Goal: Task Accomplishment & Management: Manage account settings

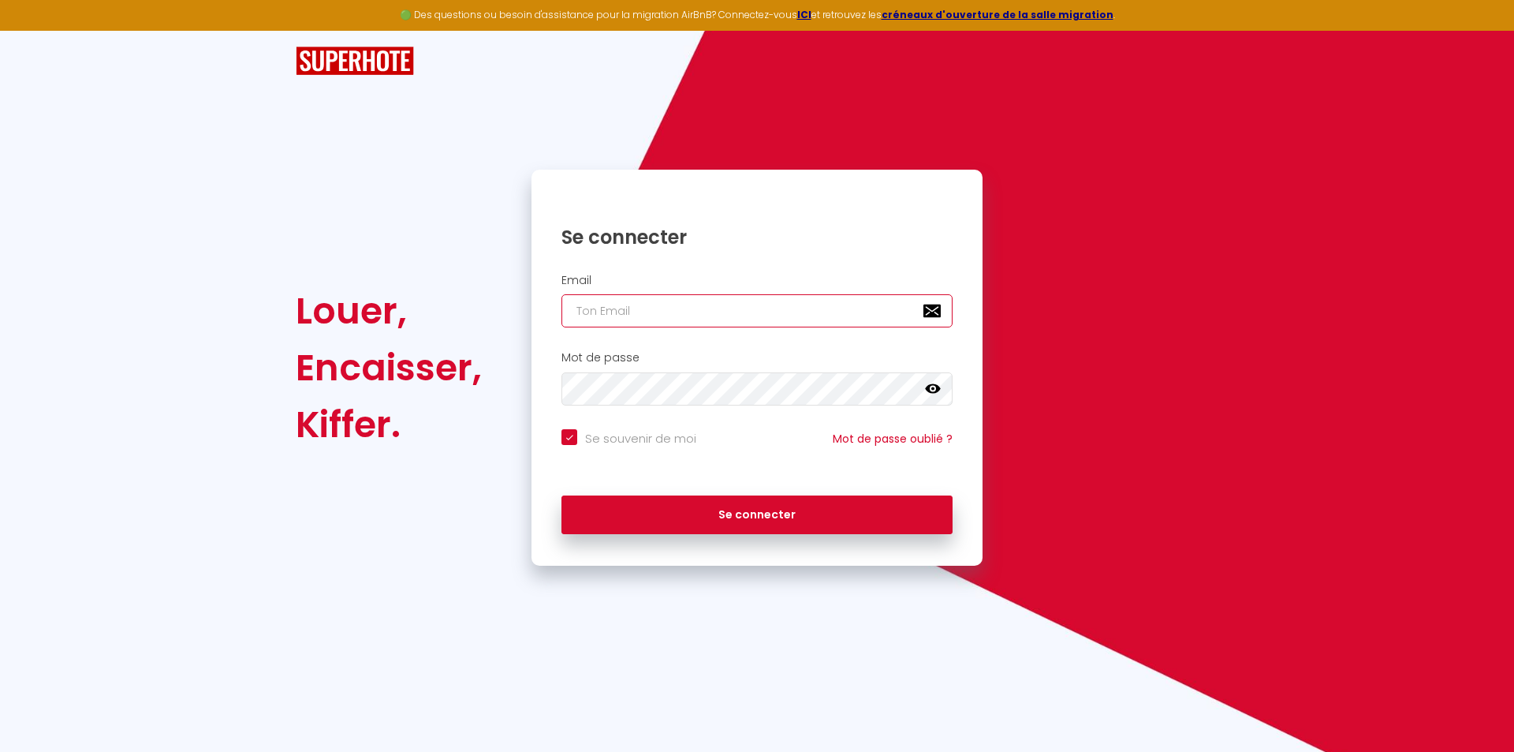
click at [638, 308] on input "email" at bounding box center [756, 310] width 391 height 33
type input "[EMAIL_ADDRESS][DOMAIN_NAME]"
click at [935, 391] on icon at bounding box center [933, 389] width 16 height 16
drag, startPoint x: 570, startPoint y: 437, endPoint x: 677, endPoint y: 542, distance: 149.5
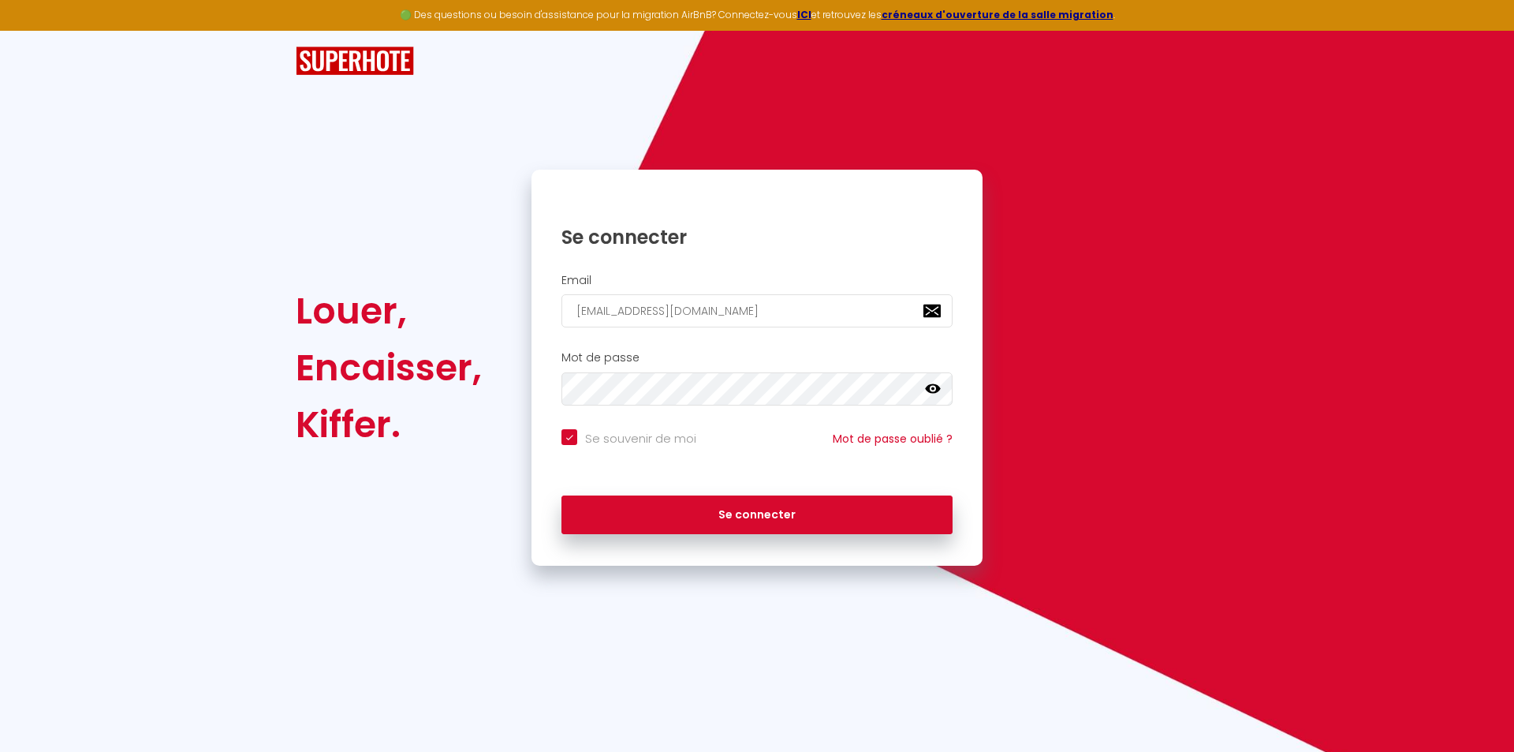
click at [572, 441] on input "Se souvenir de moi" at bounding box center [628, 437] width 135 height 16
checkbox input "false"
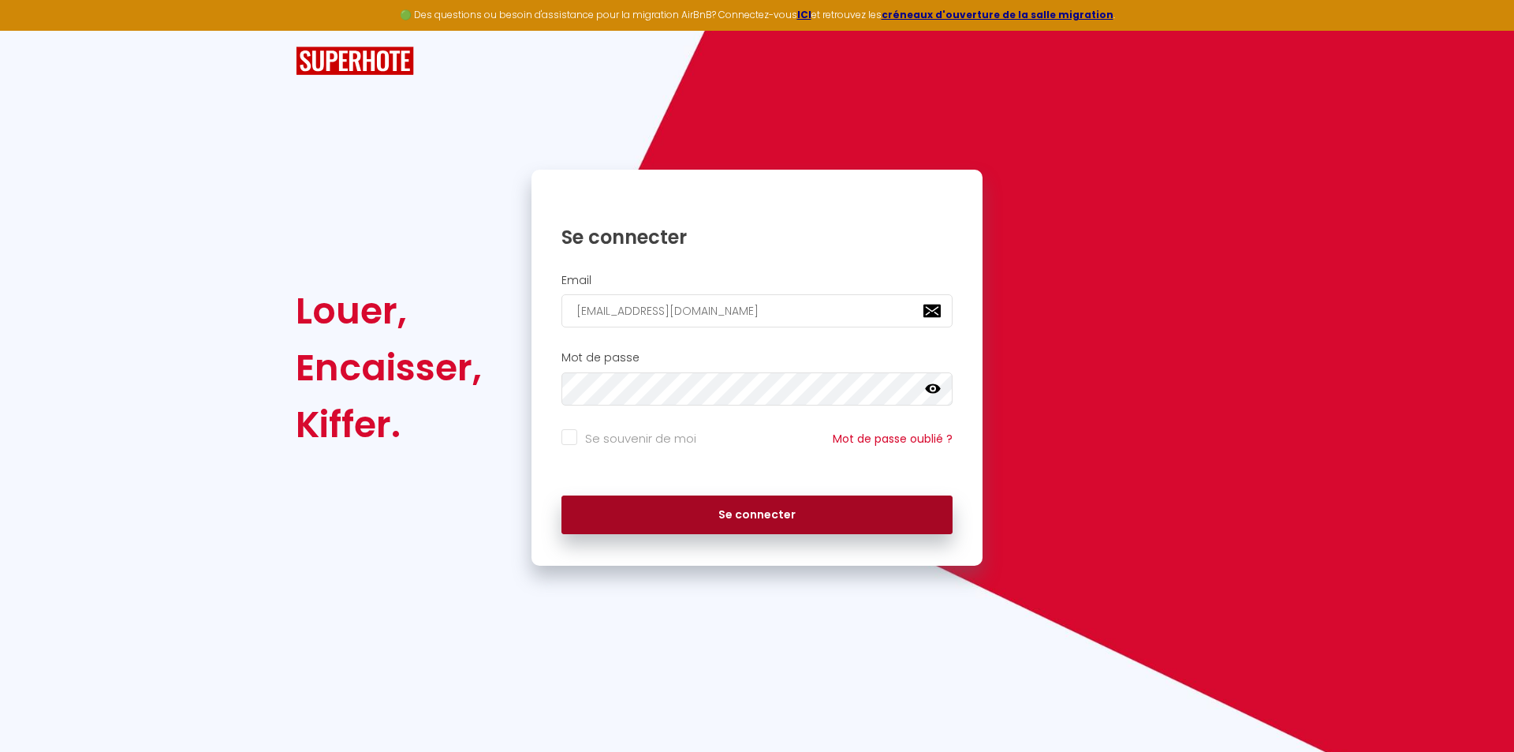
click at [742, 513] on button "Se connecter" at bounding box center [756, 514] width 391 height 39
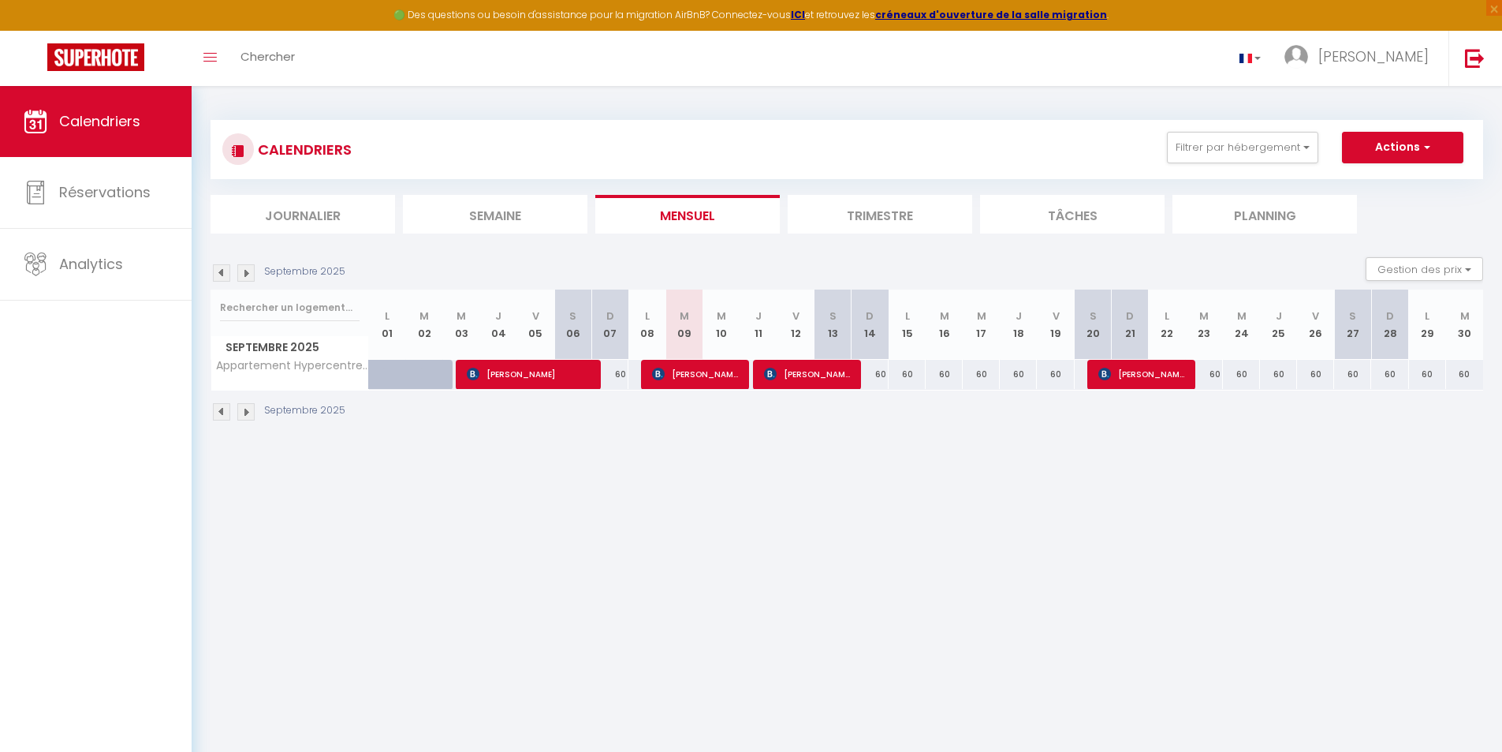
click at [214, 274] on img at bounding box center [221, 272] width 17 height 17
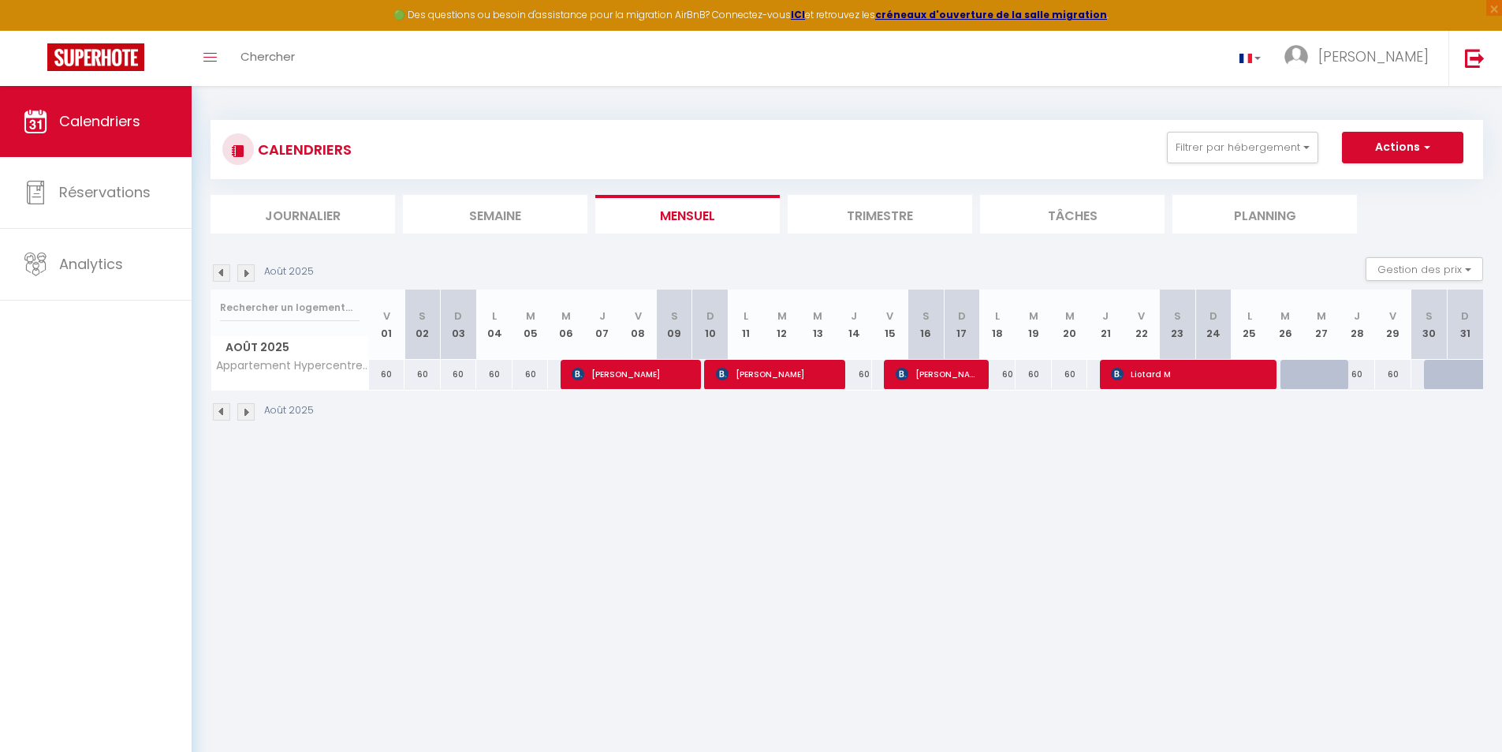
click at [897, 215] on li "Trimestre" at bounding box center [880, 214] width 185 height 39
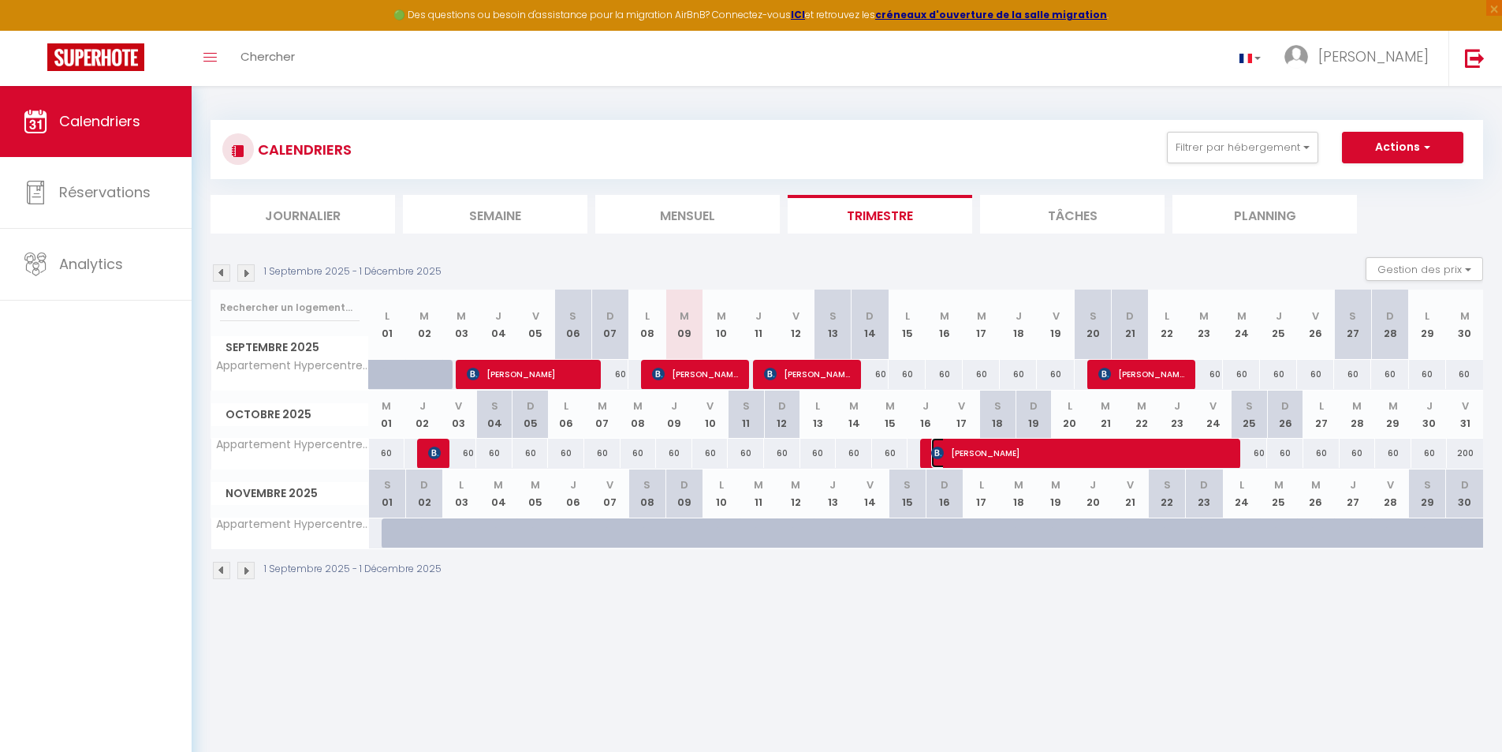
click at [1016, 453] on span "[PERSON_NAME]" at bounding box center [1085, 453] width 309 height 30
select select "OK"
select select "KO"
select select "0"
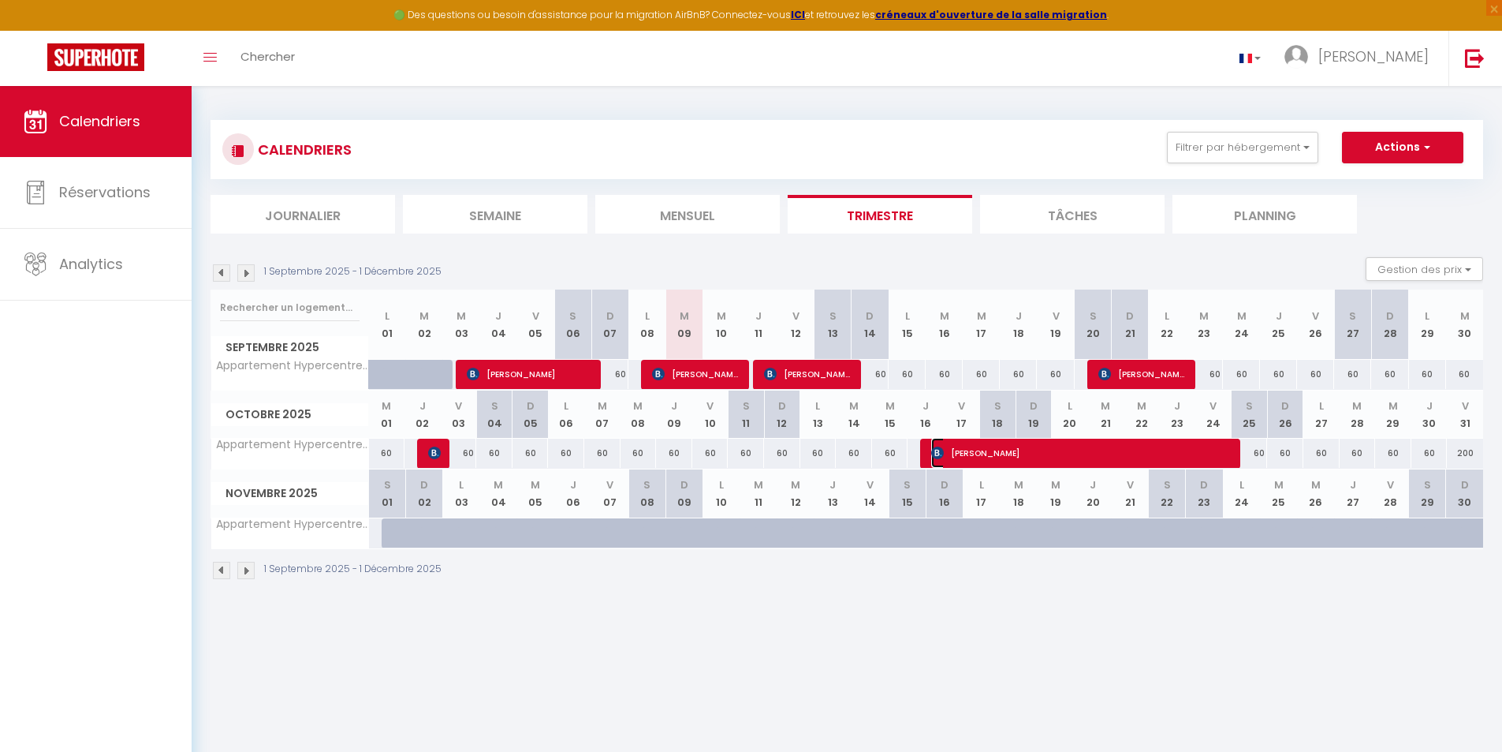
select select "1"
select select
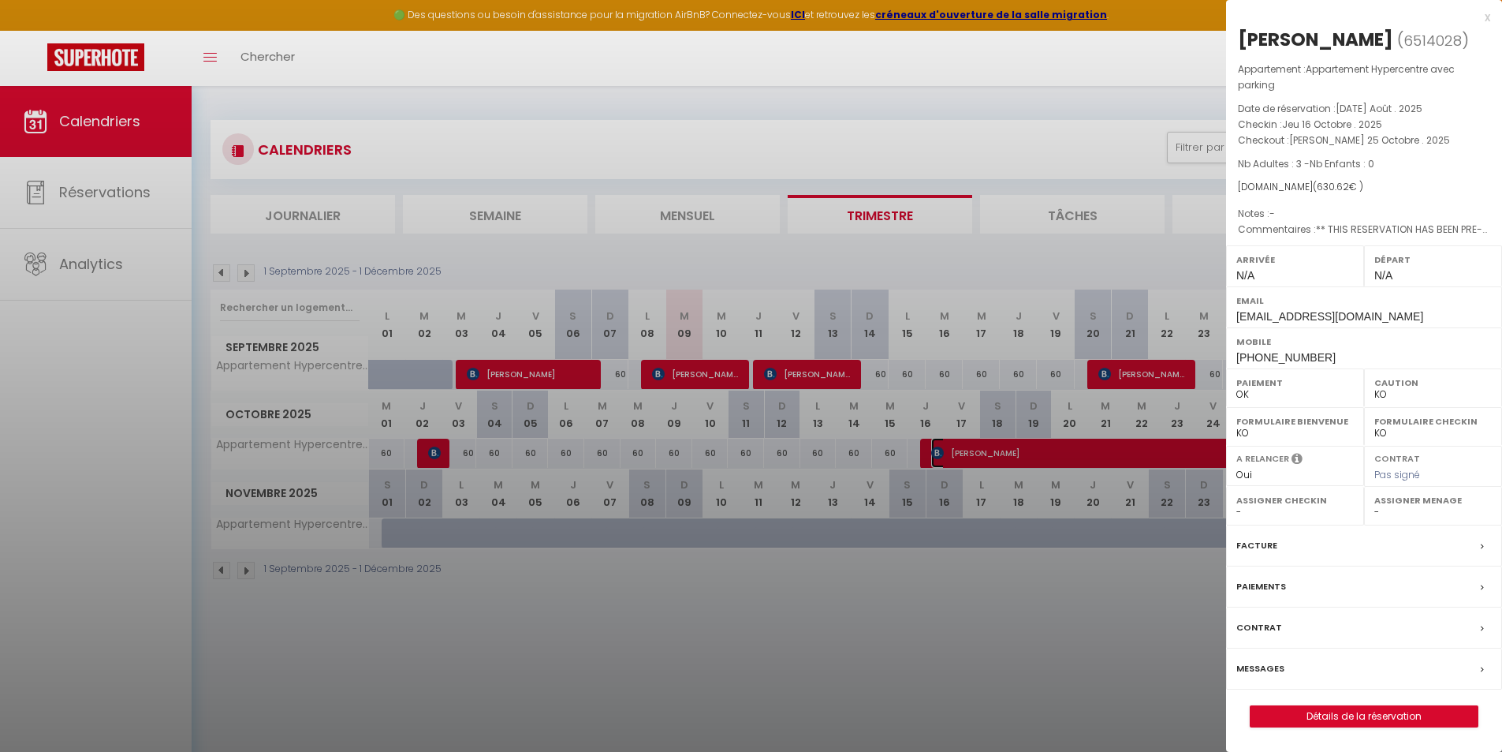
select select "26632"
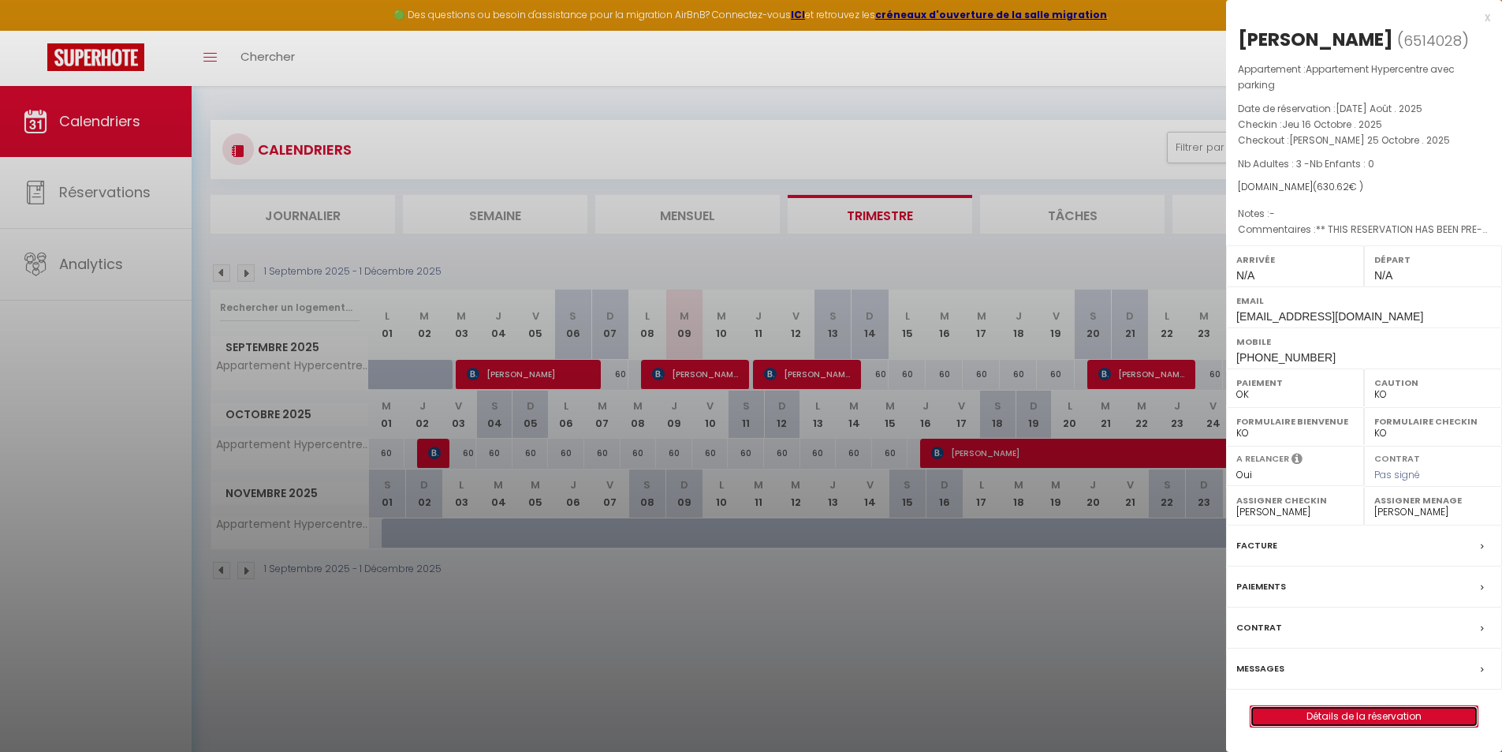
click at [1324, 712] on link "Détails de la réservation" at bounding box center [1364, 716] width 227 height 21
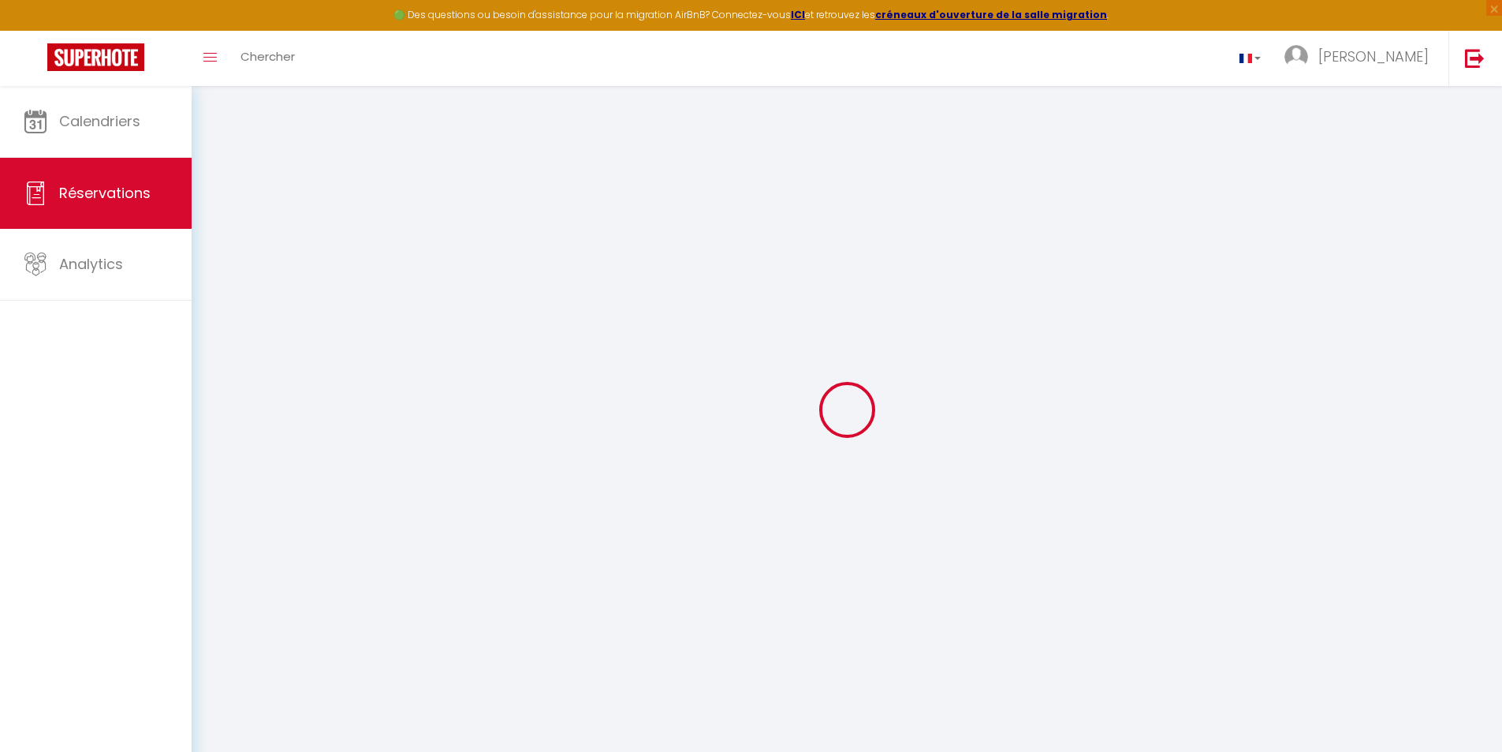
select select
select select "14"
checkbox input "false"
select select
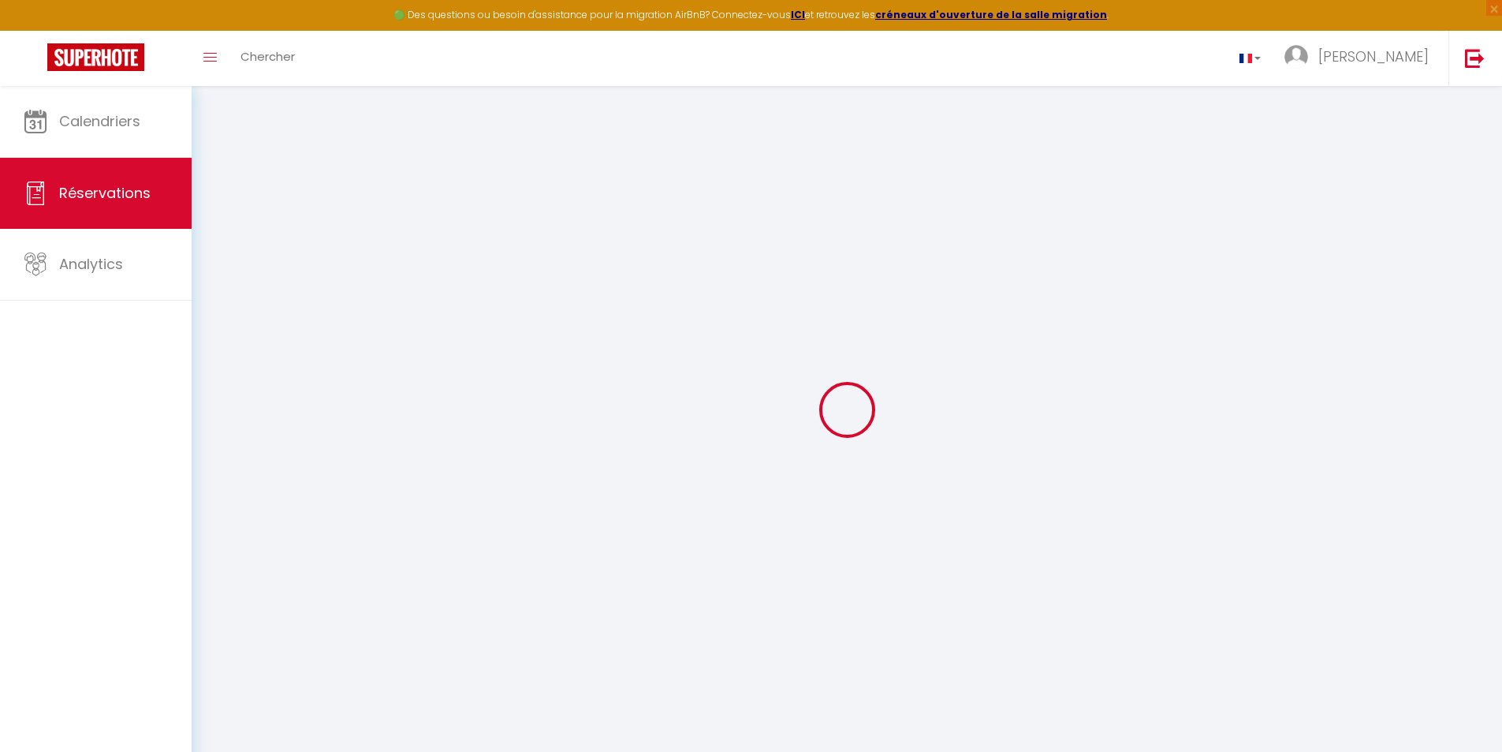
select select
checkbox input "false"
select select
checkbox input "false"
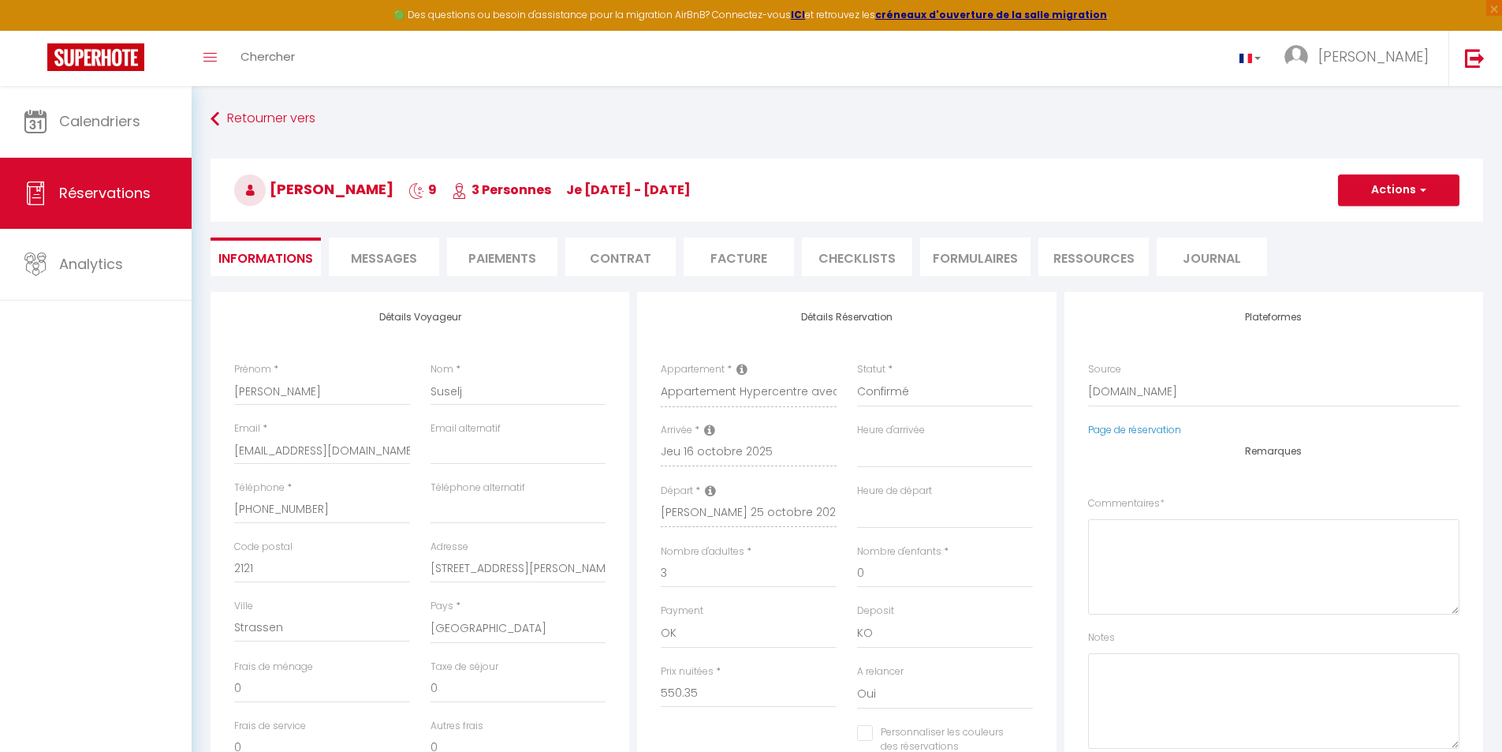
select select
checkbox input "false"
type textarea "** THIS RESERVATION HAS BEEN PRE-PAID ** BOOKING NOTE : Payment charge is EUR 8…"
type input "50"
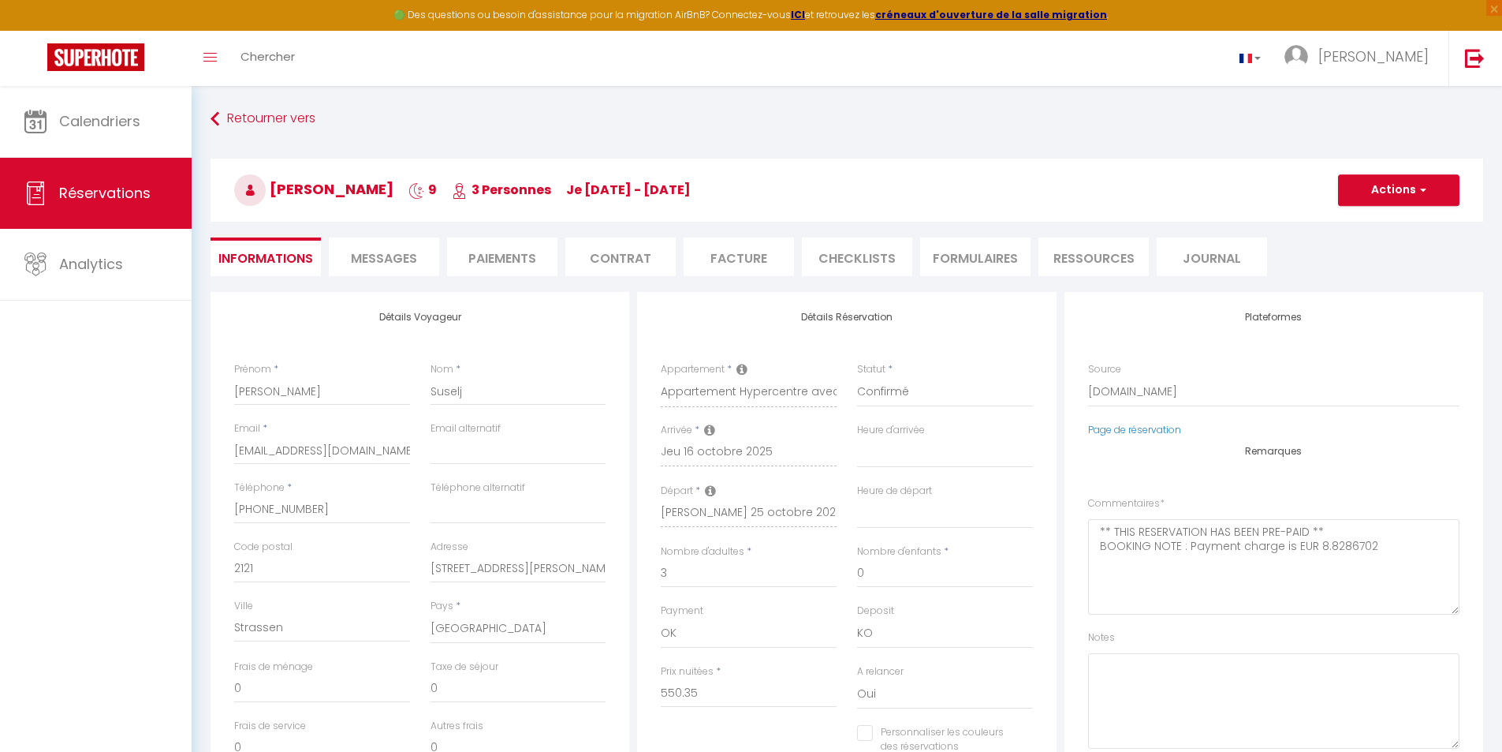
type input "30.27"
select select
checkbox input "false"
select select
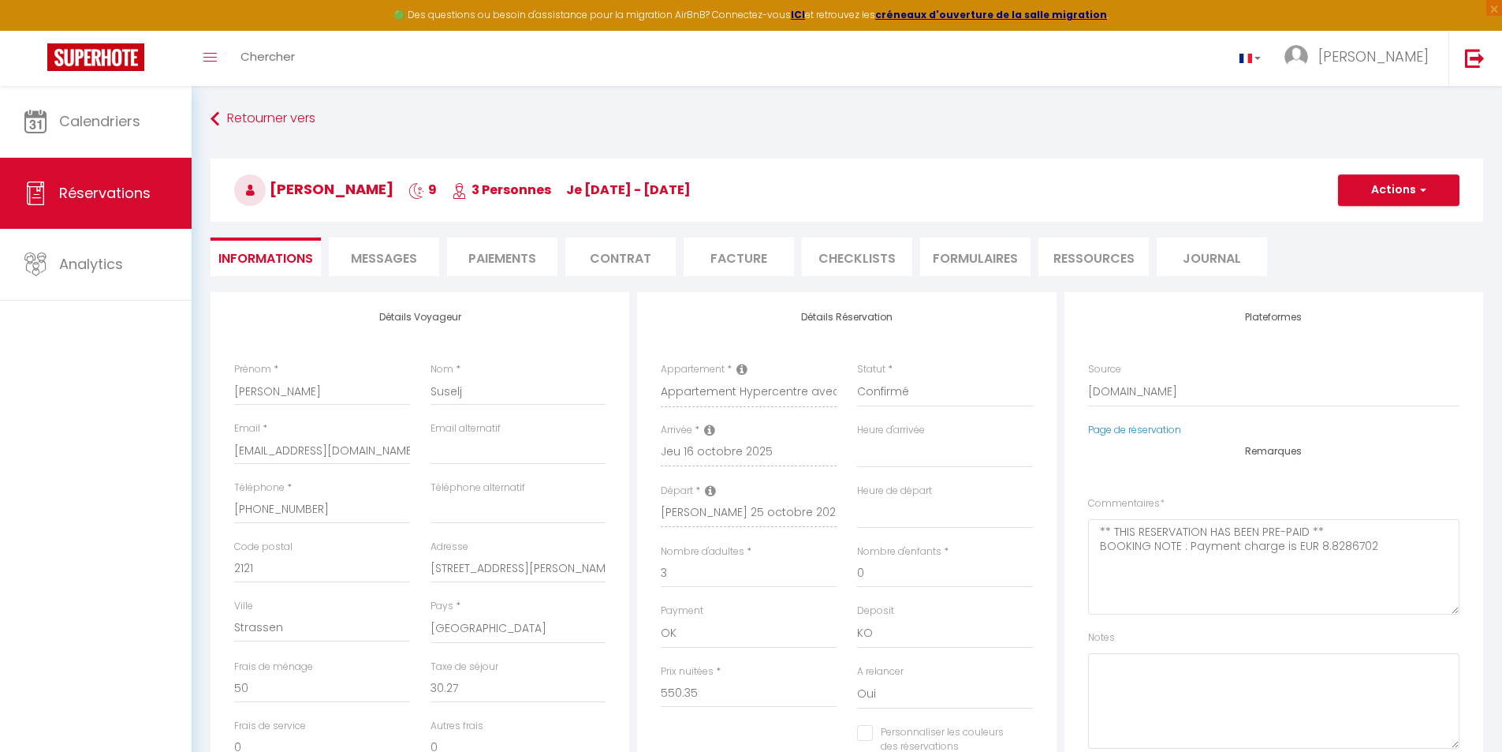
select select
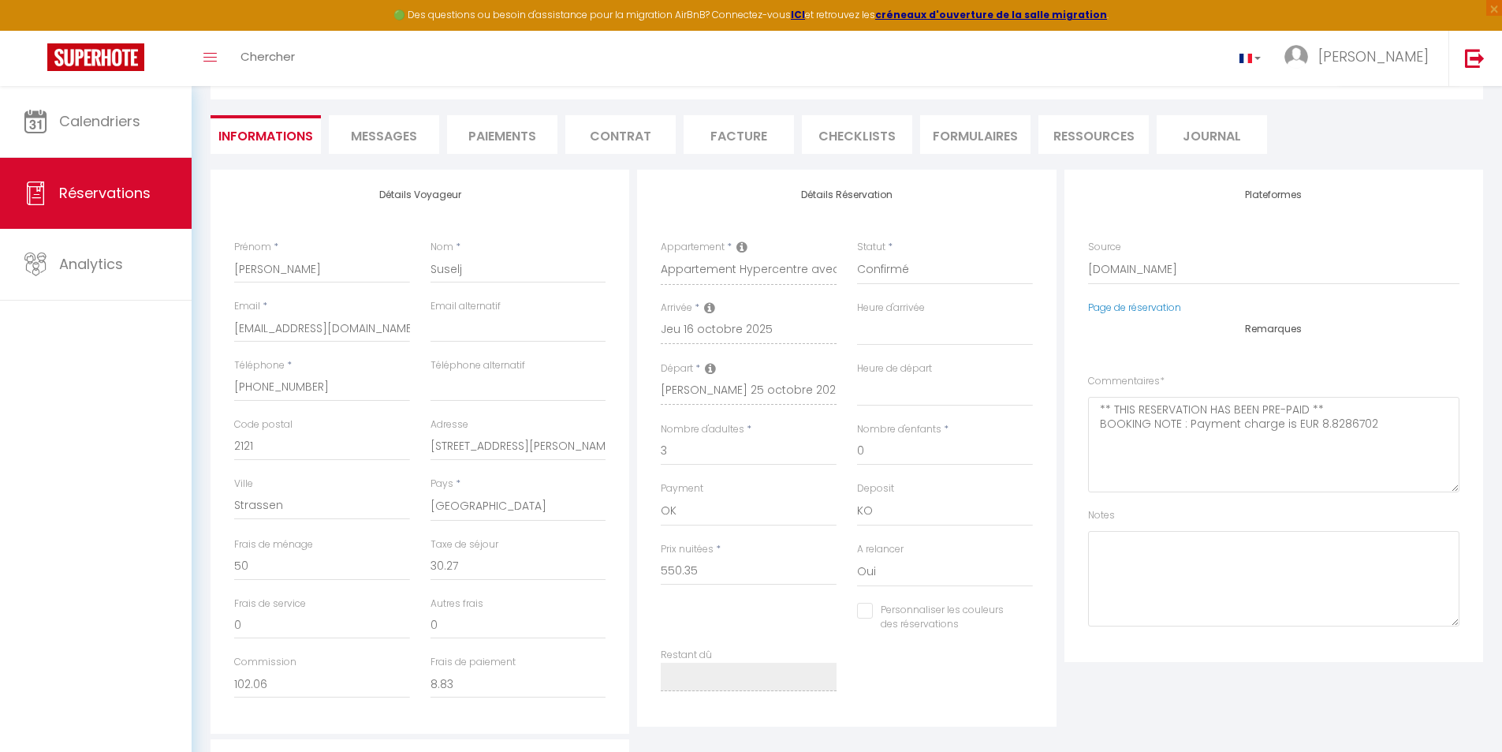
scroll to position [237, 0]
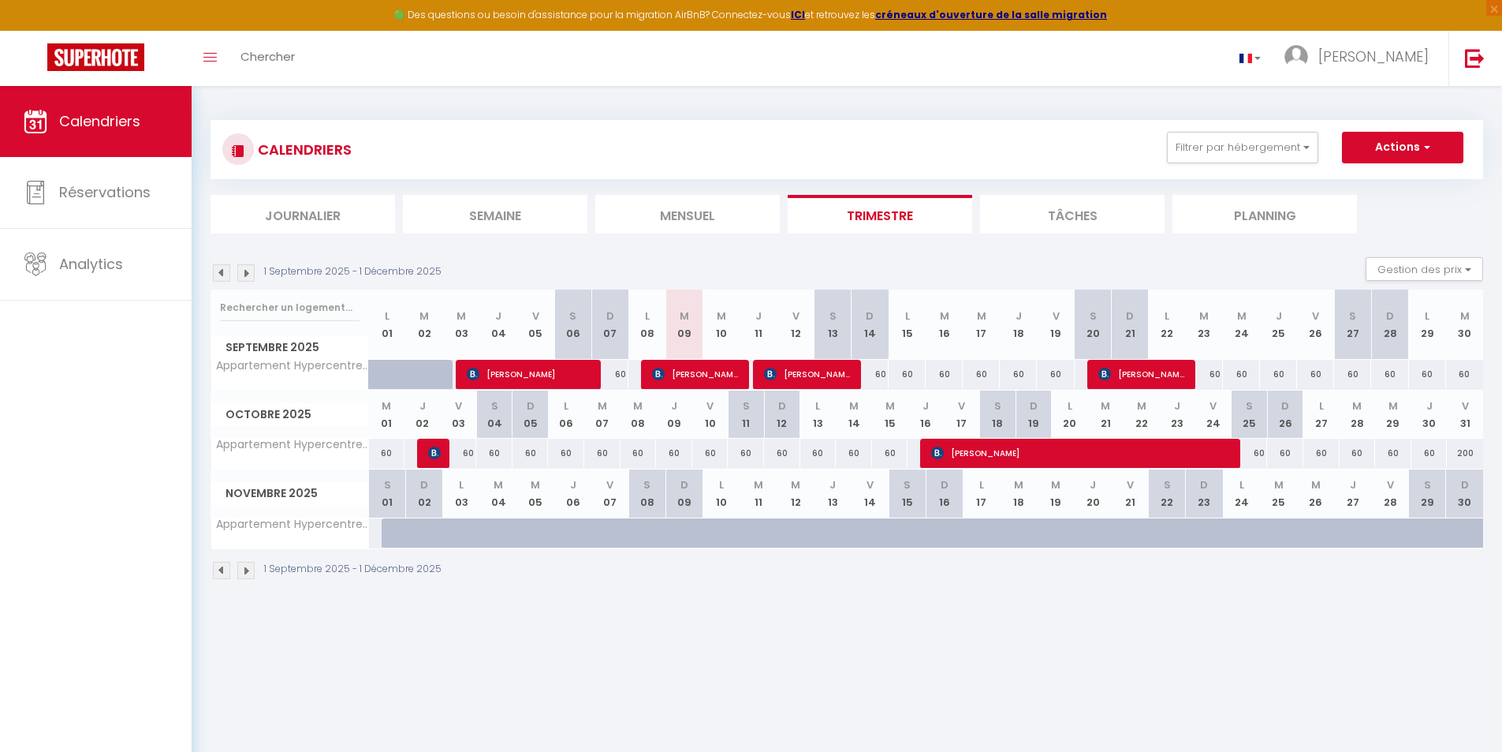
click at [220, 278] on img at bounding box center [221, 272] width 17 height 17
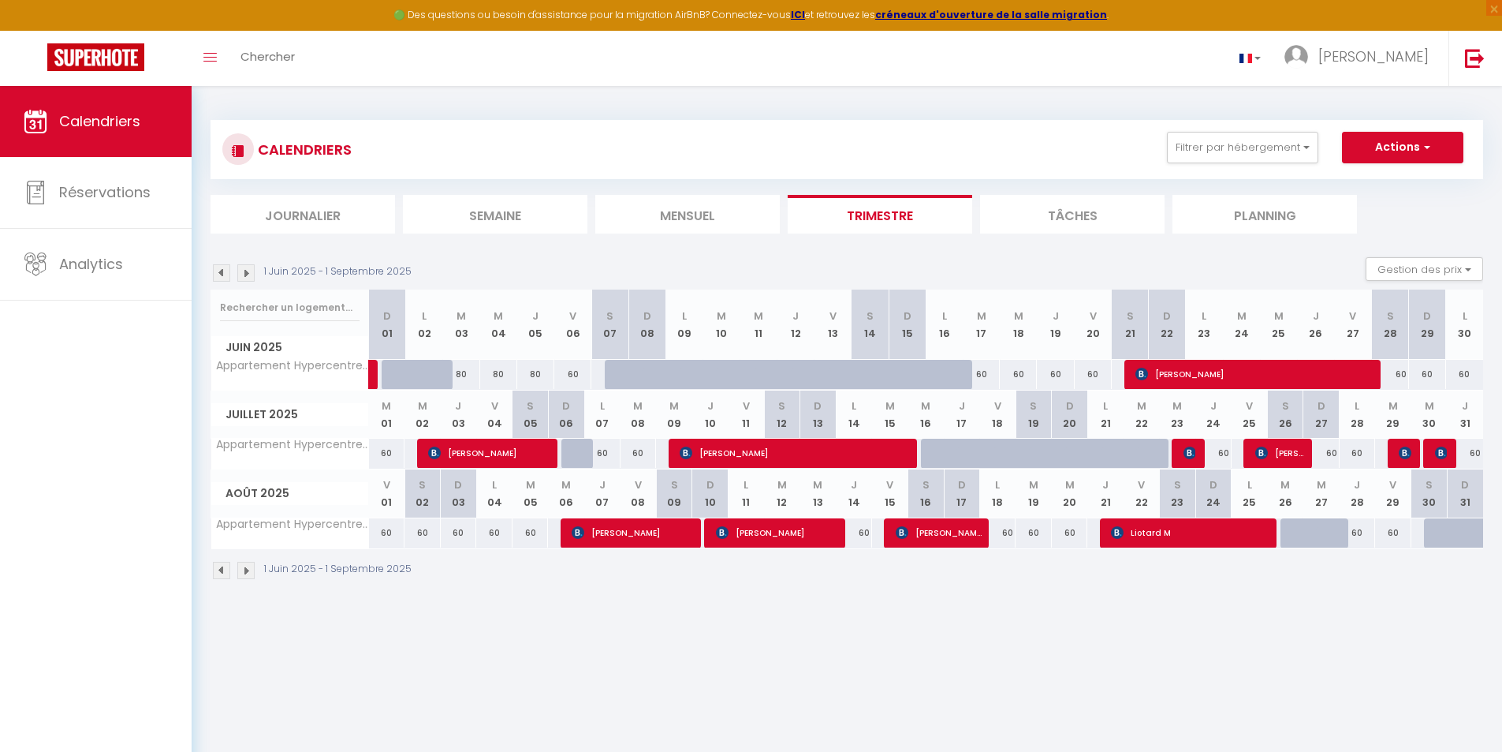
click at [220, 278] on img at bounding box center [221, 272] width 17 height 17
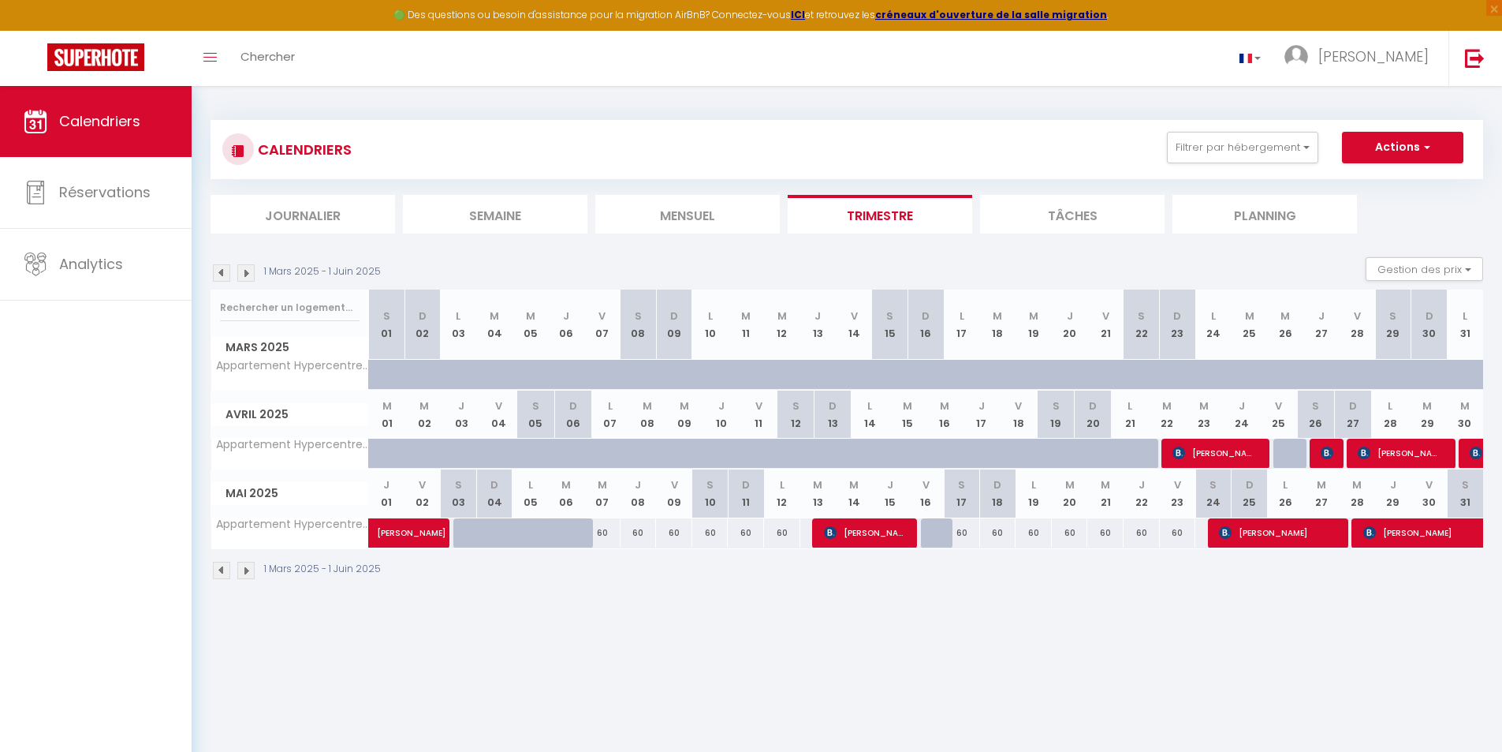
click at [220, 278] on img at bounding box center [221, 272] width 17 height 17
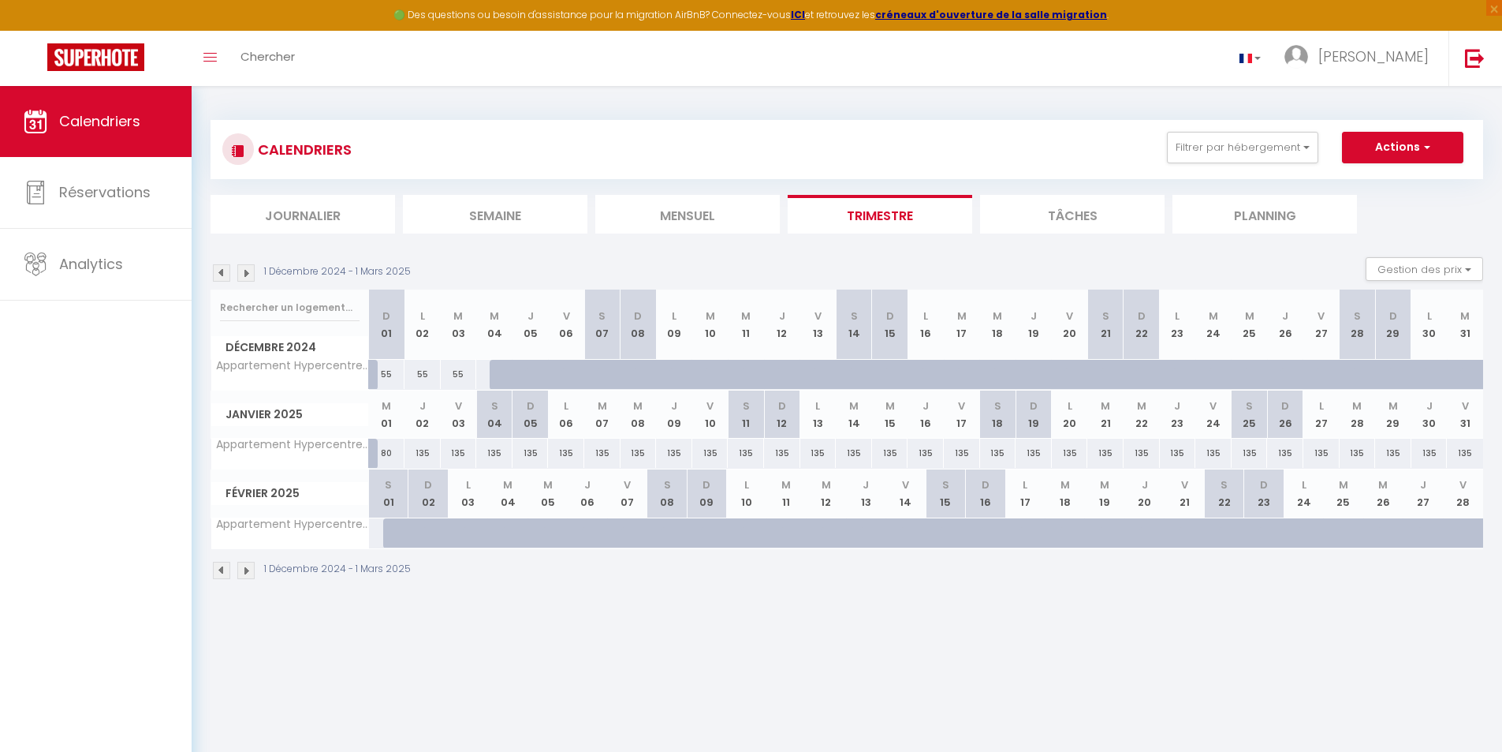
click at [252, 274] on img at bounding box center [245, 272] width 17 height 17
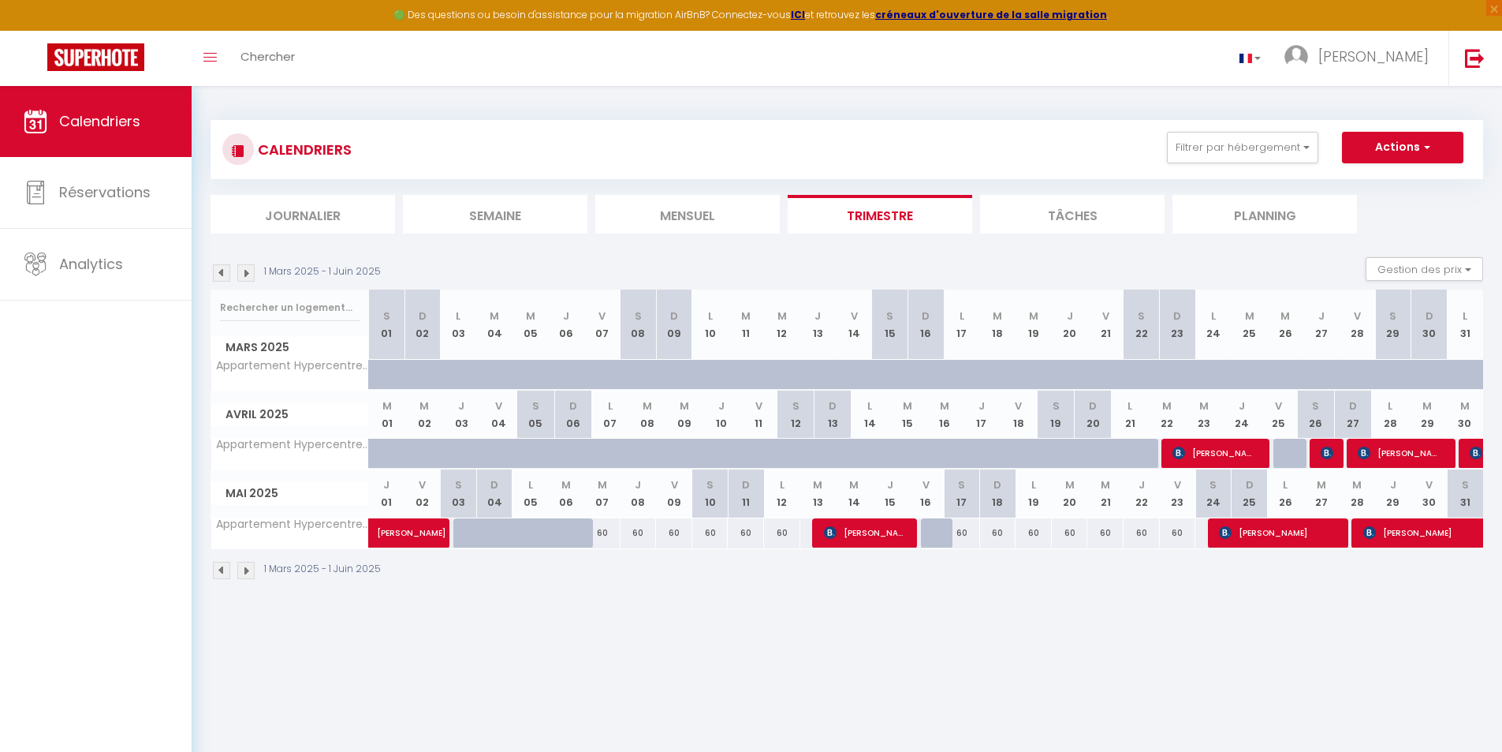
click at [244, 573] on img at bounding box center [245, 569] width 17 height 17
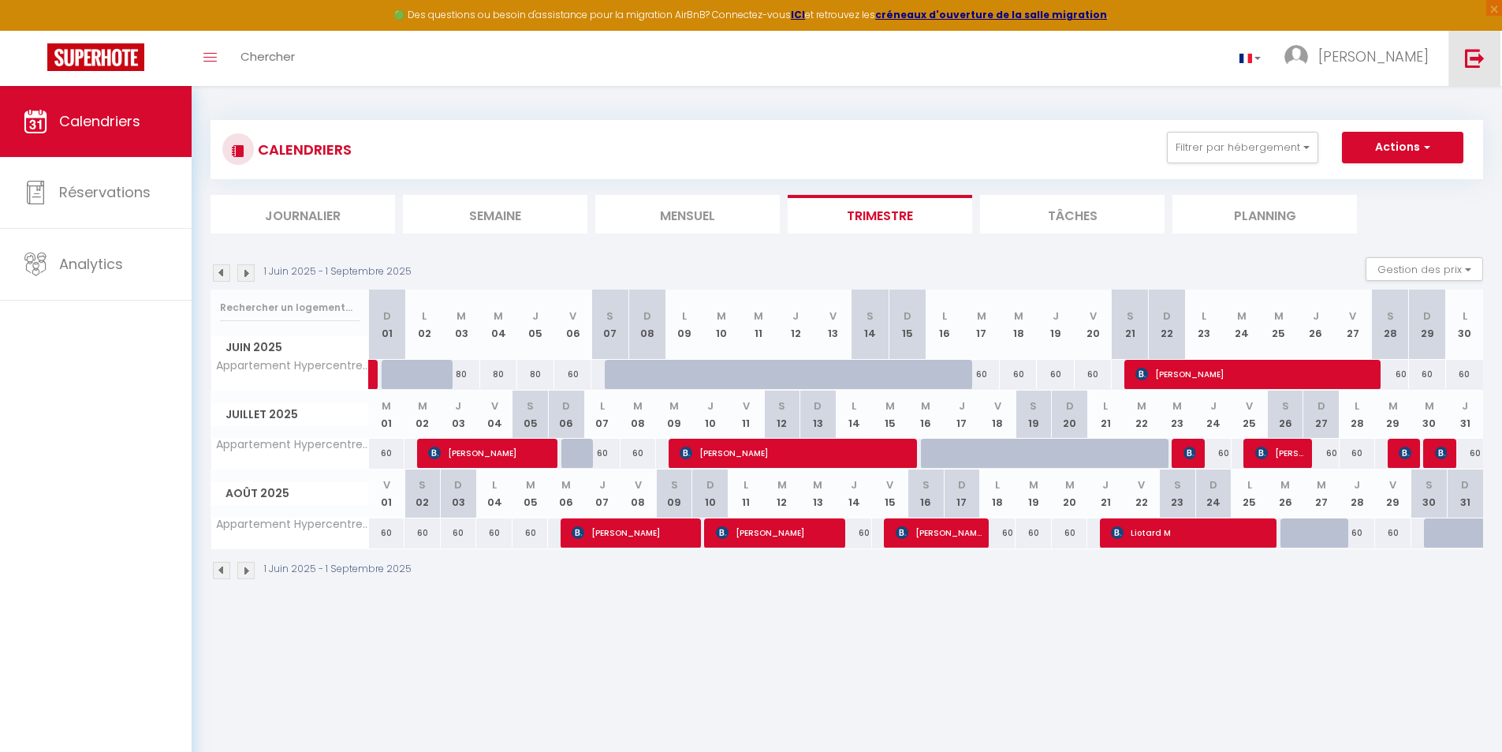
click at [1484, 62] on img at bounding box center [1475, 58] width 20 height 20
